Goal: Find specific page/section: Find specific page/section

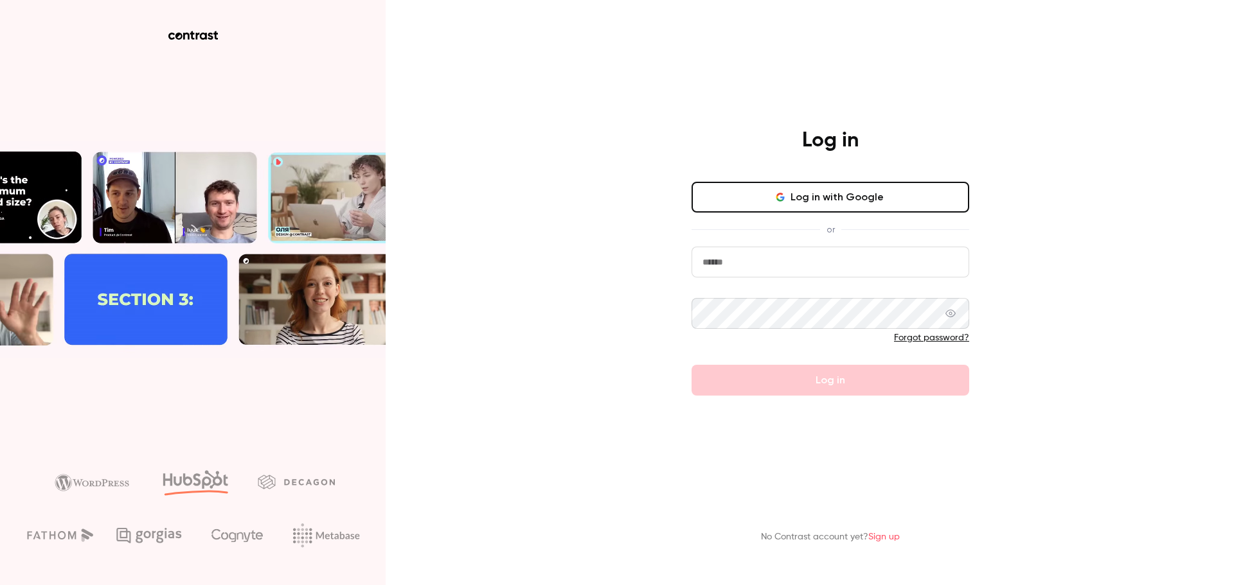
click at [755, 275] on input "email" at bounding box center [830, 262] width 278 height 31
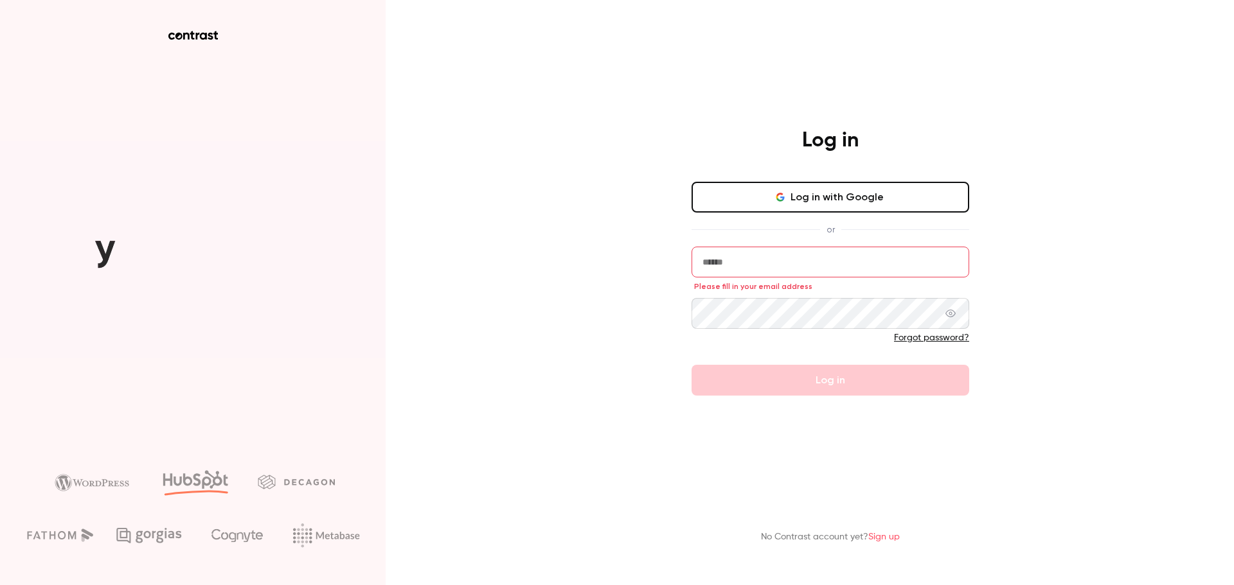
type input "**********"
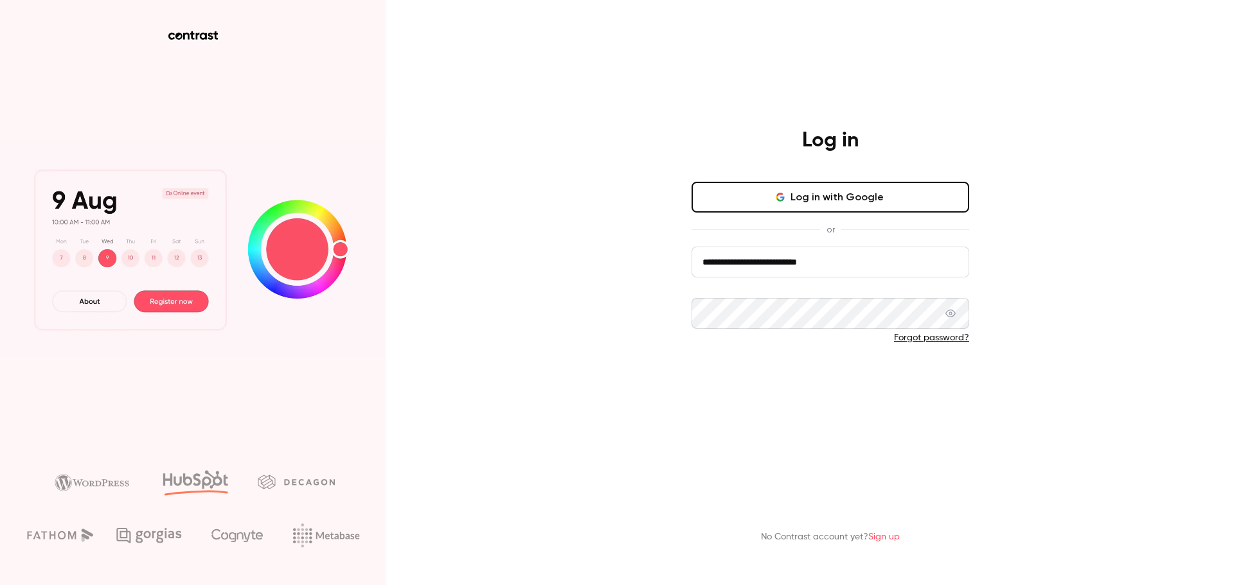
click at [776, 366] on button "Log in" at bounding box center [830, 380] width 278 height 31
